Goal: Information Seeking & Learning: Learn about a topic

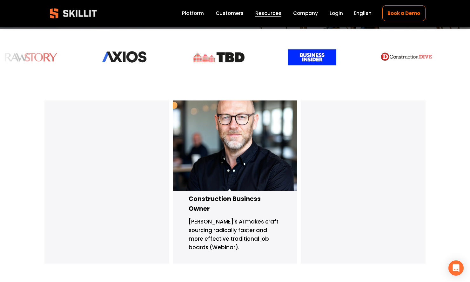
scroll to position [148, 0]
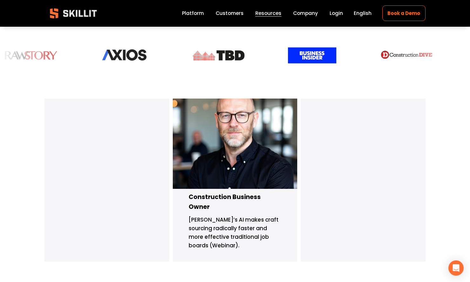
click at [217, 215] on span "Skillit’s AI makes craft sourcing radically faster and more effective tradition…" at bounding box center [234, 231] width 90 height 33
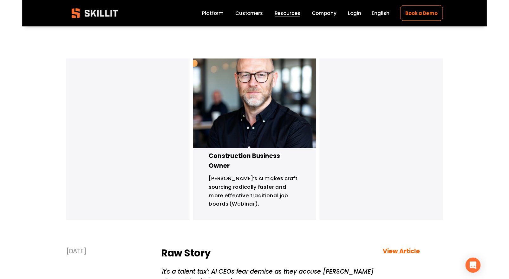
scroll to position [0, 0]
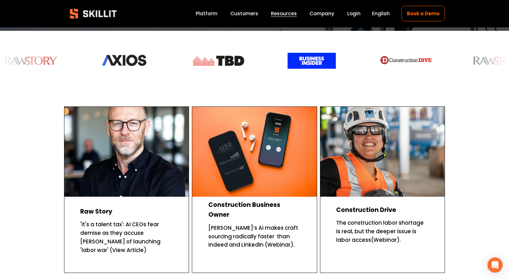
scroll to position [149, 0]
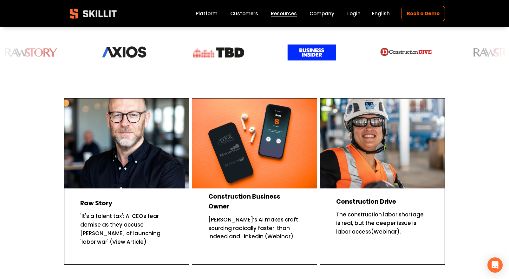
drag, startPoint x: 114, startPoint y: 217, endPoint x: 123, endPoint y: 217, distance: 9.5
click at [114, 217] on p "'It's a talent tax': AI CEOs fear demise as they accuse Trump of launching 'lab…" at bounding box center [126, 229] width 93 height 34
click at [241, 215] on p "Skillit’s AI makes craft sourcing radically faster than Indeed and LinkedIn (We…" at bounding box center [255, 228] width 93 height 26
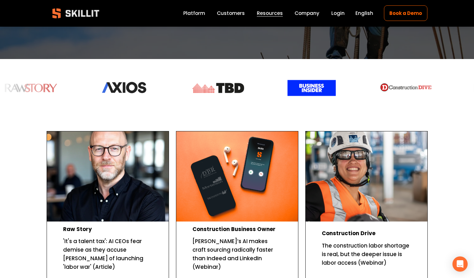
scroll to position [101, 0]
